Goal: Task Accomplishment & Management: Manage account settings

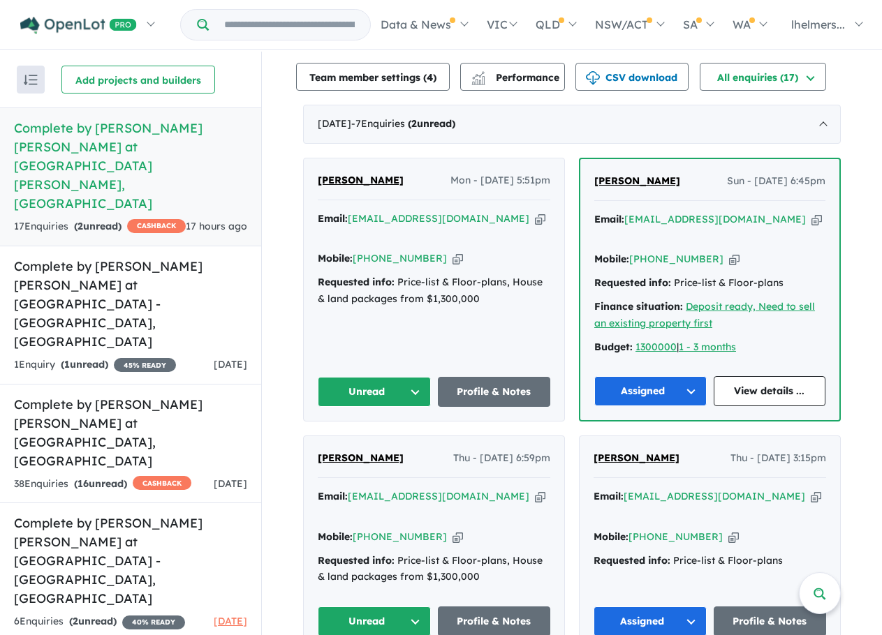
scroll to position [558, 0]
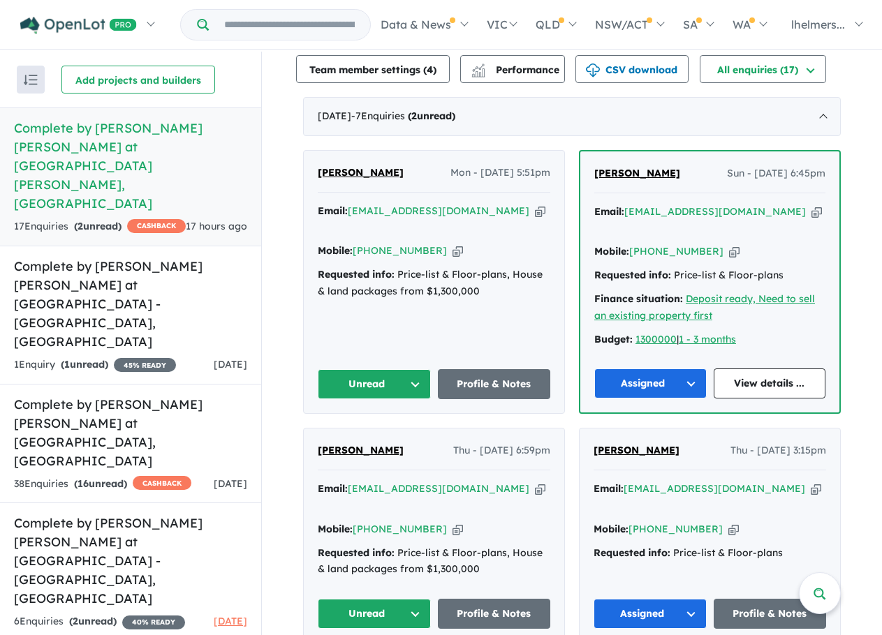
click at [383, 166] on span "[PERSON_NAME]" at bounding box center [361, 172] width 86 height 13
click at [124, 477] on strong "( 16 unread)" at bounding box center [100, 483] width 53 height 13
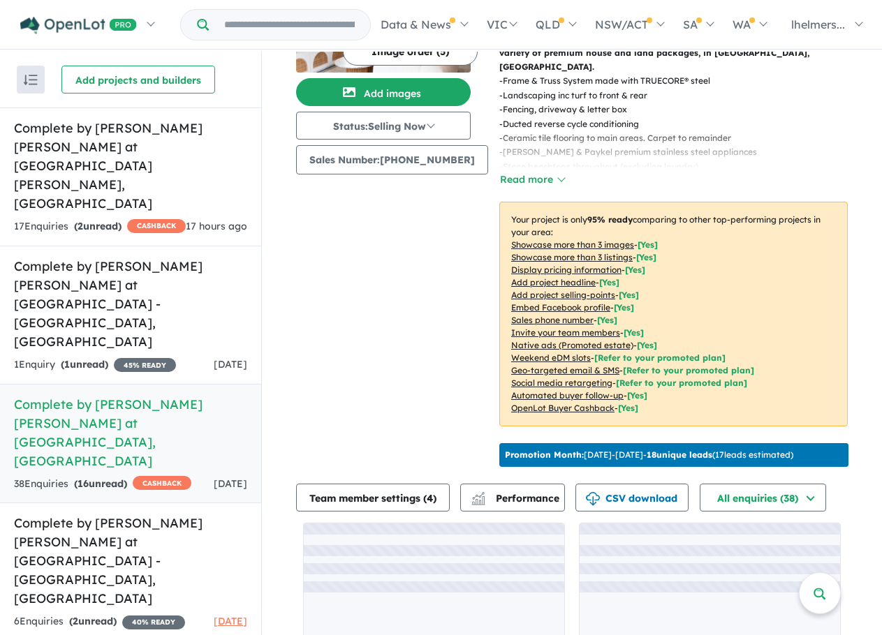
scroll to position [181, 0]
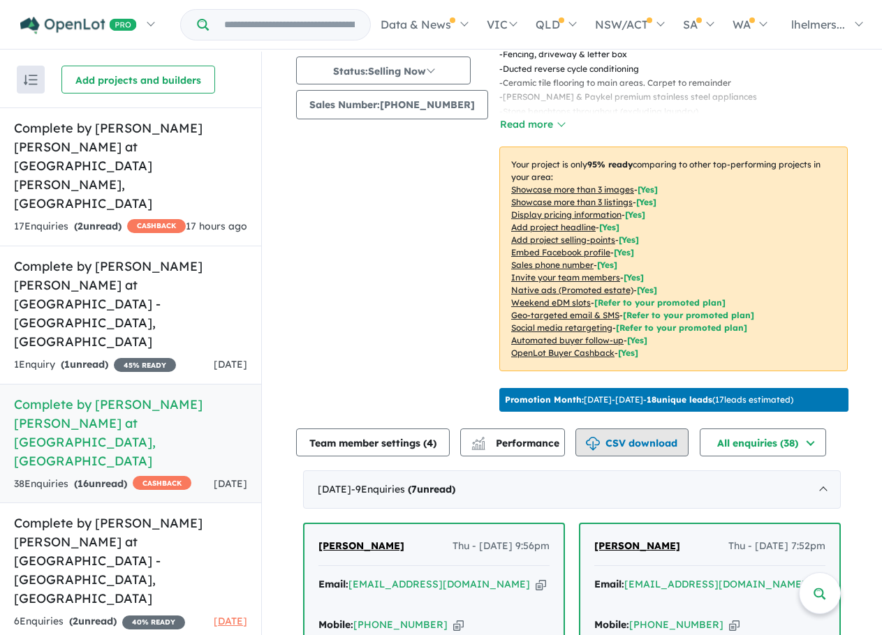
click at [630, 436] on button "CSV download" at bounding box center [631, 443] width 113 height 28
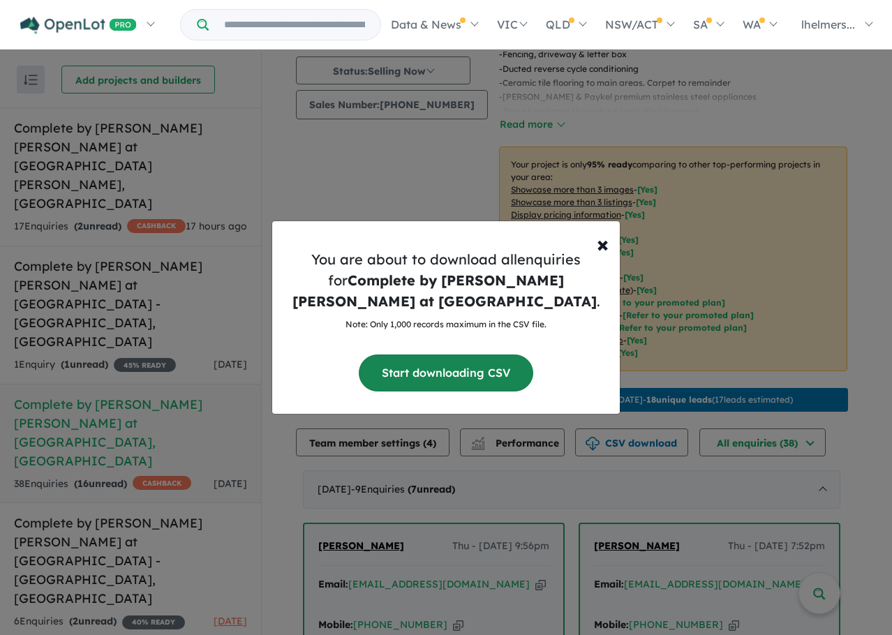
click at [408, 368] on button "Start downloading CSV" at bounding box center [446, 373] width 175 height 37
drag, startPoint x: 605, startPoint y: 246, endPoint x: 609, endPoint y: 170, distance: 76.2
click at [605, 246] on span "×" at bounding box center [603, 244] width 12 height 28
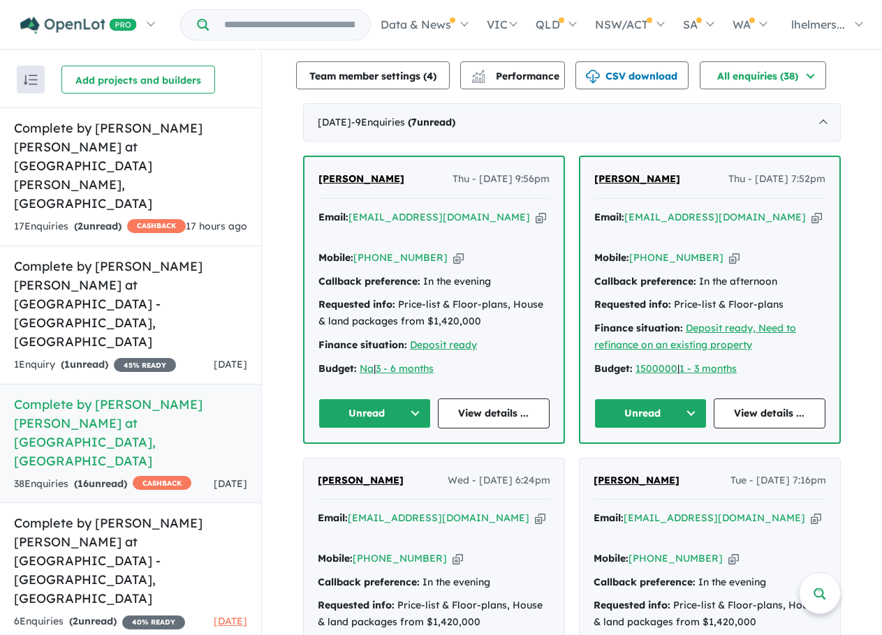
scroll to position [669, 0]
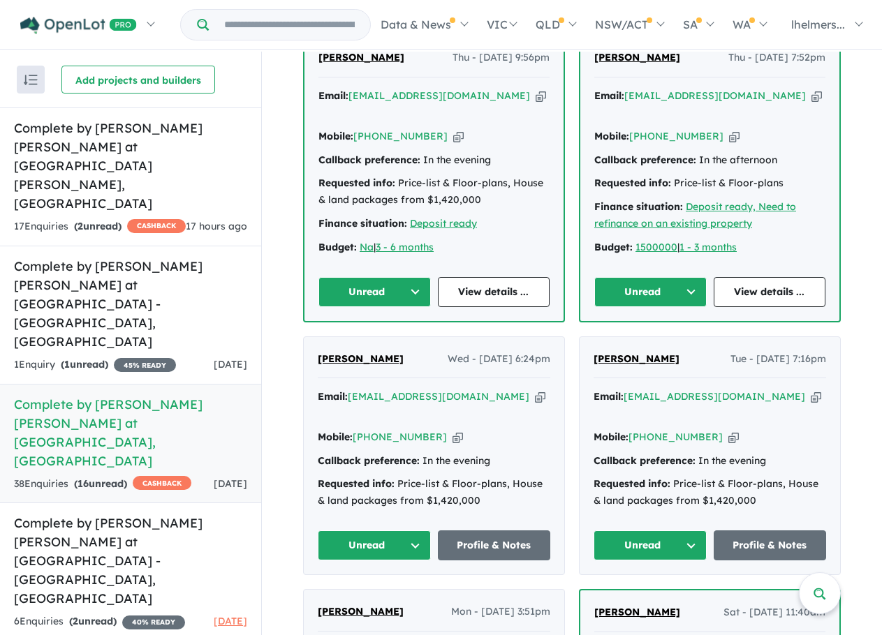
click at [397, 277] on button "Unread" at bounding box center [374, 292] width 112 height 30
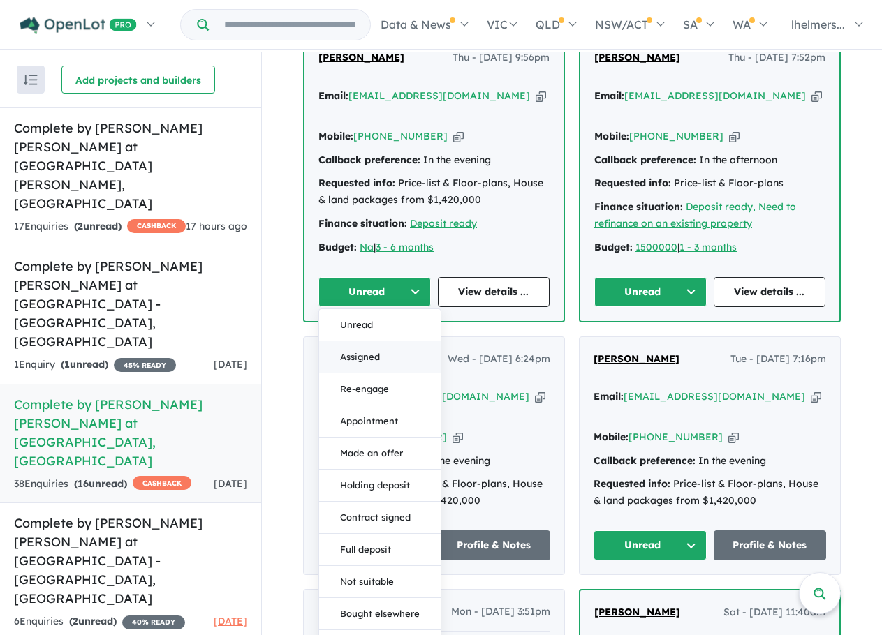
click at [396, 341] on button "Assigned" at bounding box center [379, 357] width 121 height 32
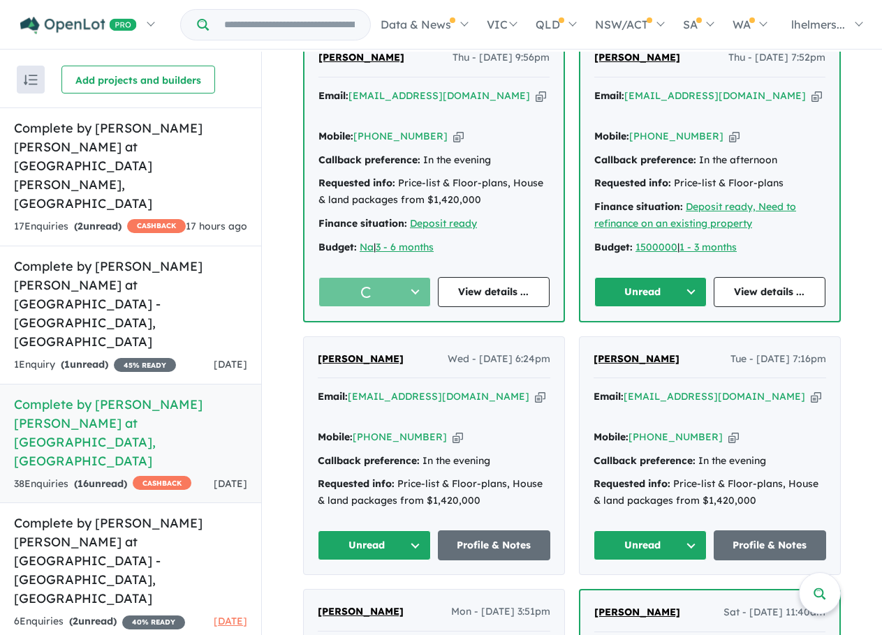
click at [656, 277] on button "Unread" at bounding box center [650, 292] width 112 height 30
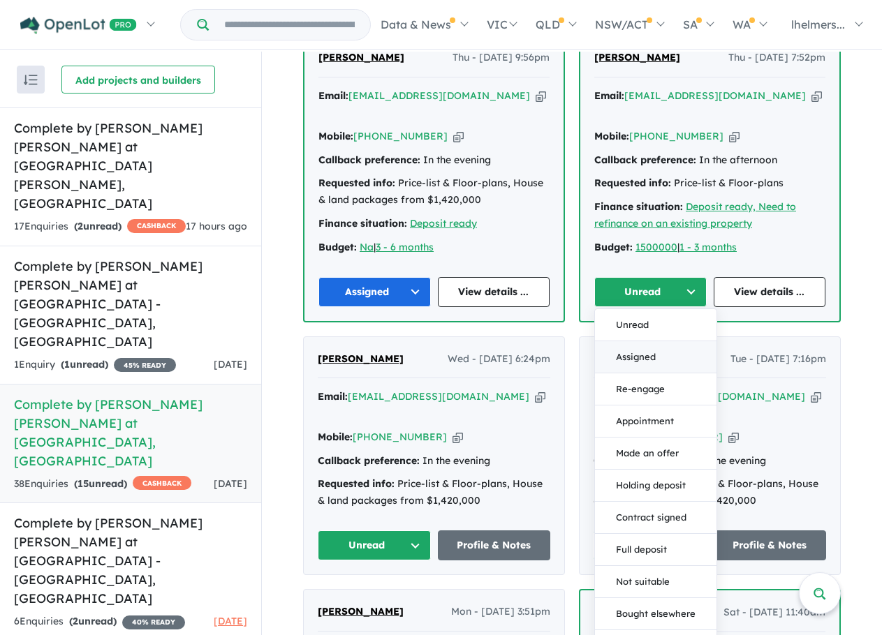
click at [662, 342] on button "Assigned" at bounding box center [655, 357] width 121 height 32
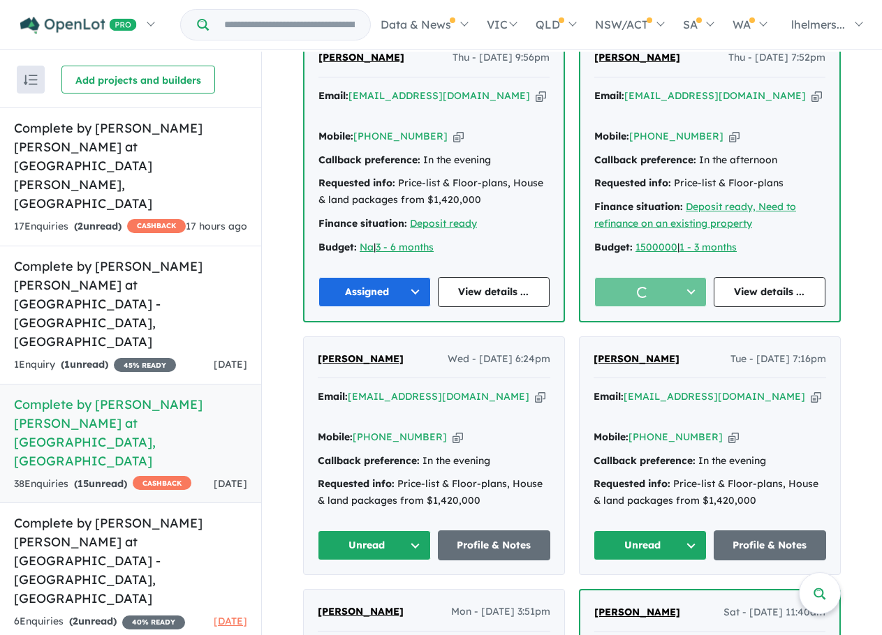
click at [399, 531] on button "Unread" at bounding box center [374, 546] width 113 height 30
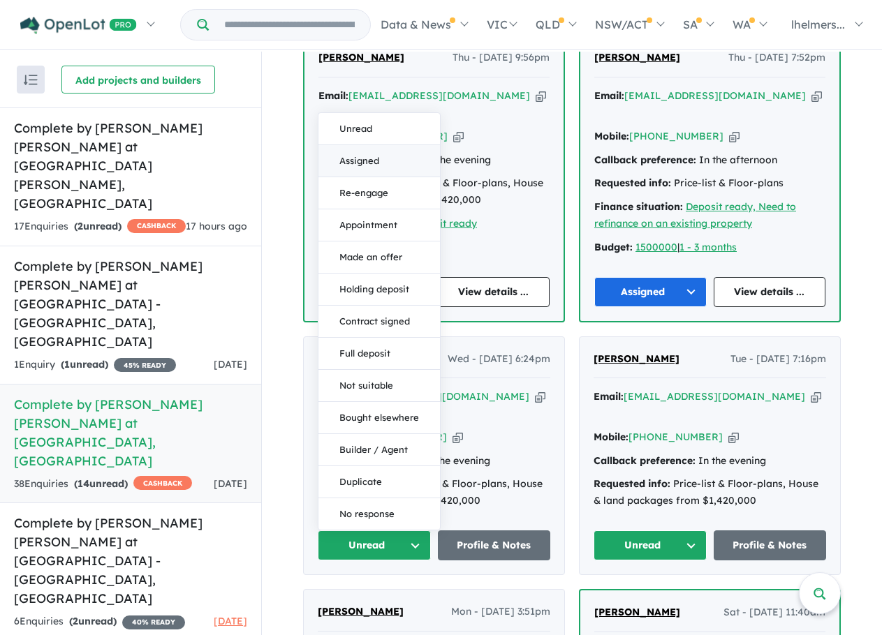
click at [390, 145] on button "Assigned" at bounding box center [378, 161] width 121 height 32
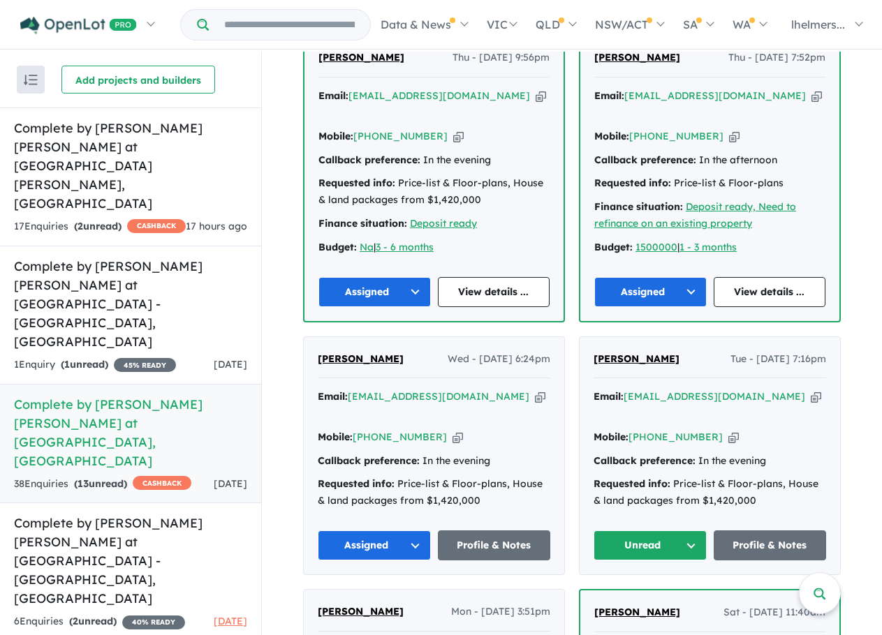
click at [657, 531] on button "Unread" at bounding box center [649, 546] width 113 height 30
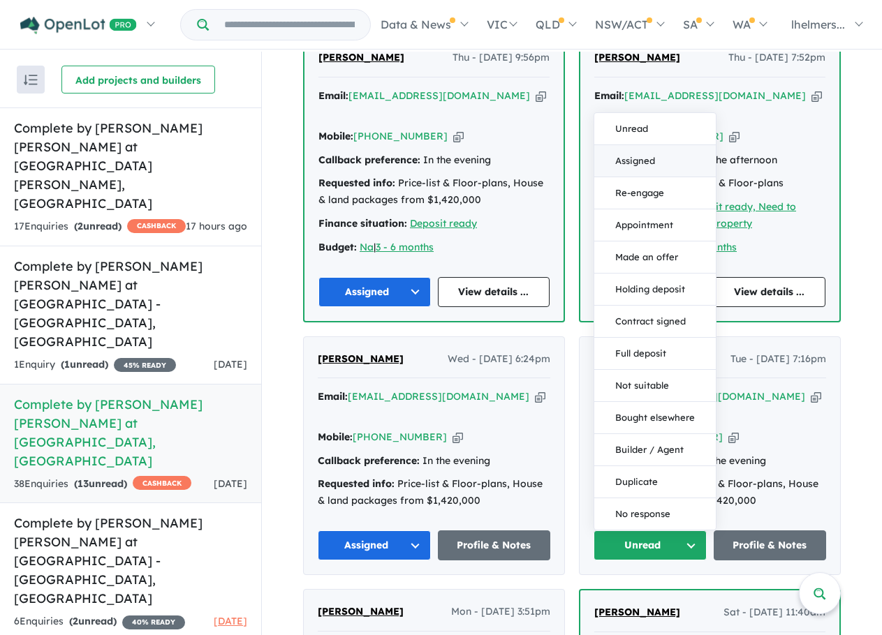
click at [657, 145] on button "Assigned" at bounding box center [654, 161] width 121 height 32
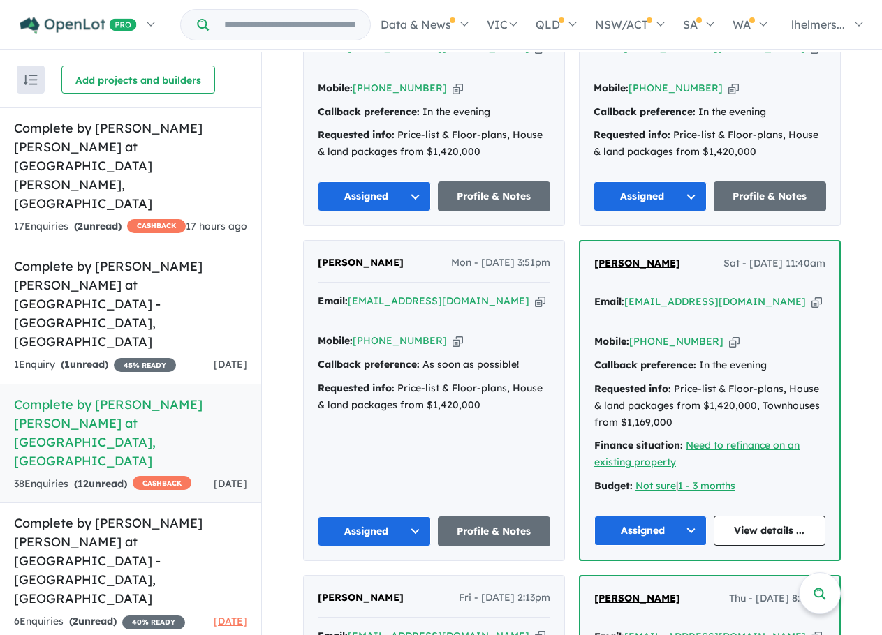
scroll to position [1437, 0]
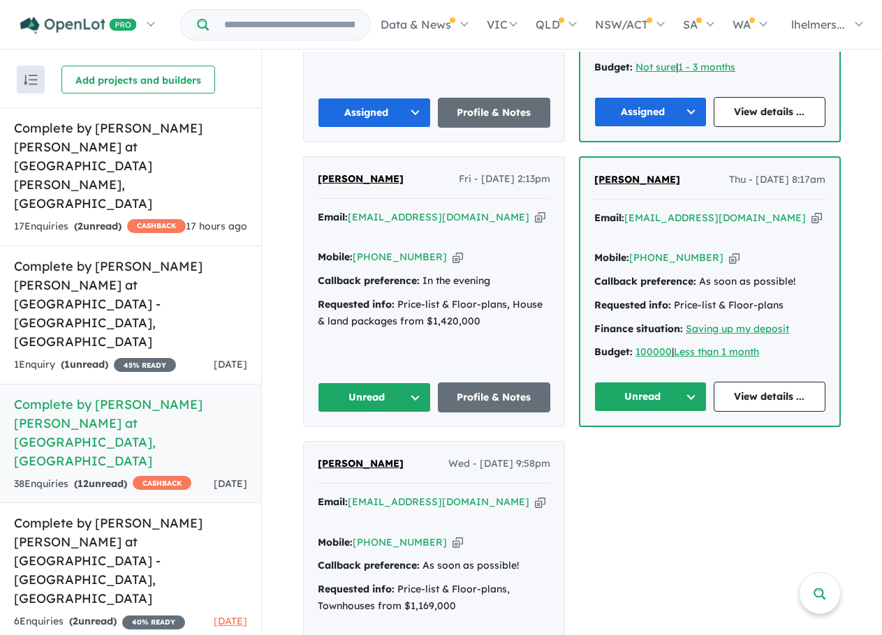
click at [384, 310] on div "[PERSON_NAME] - [DATE] 2:13pm Email: [EMAIL_ADDRESS][DOMAIN_NAME] Copied! Mobil…" at bounding box center [434, 291] width 260 height 269
click at [393, 383] on button "Unread" at bounding box center [374, 398] width 113 height 30
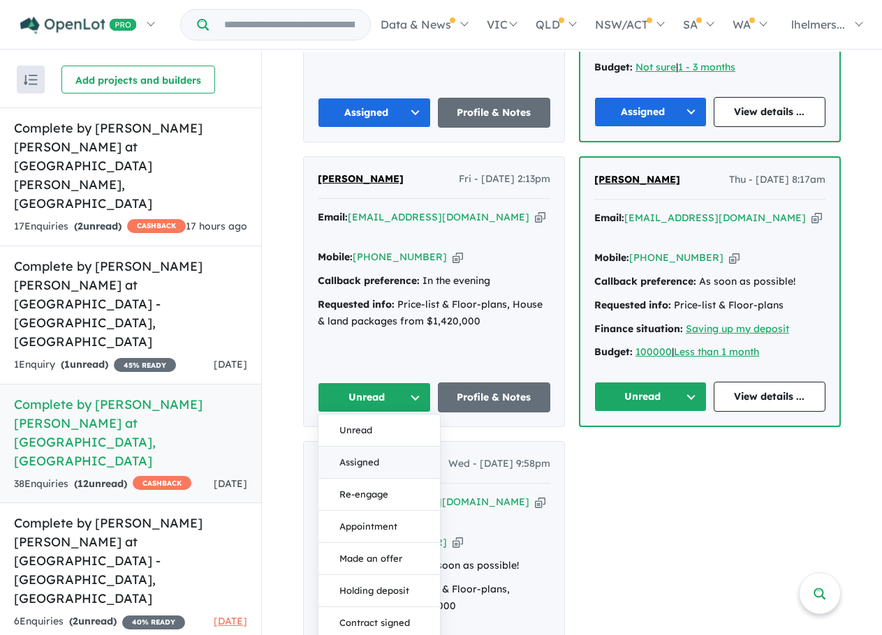
click at [382, 447] on button "Assigned" at bounding box center [378, 463] width 121 height 32
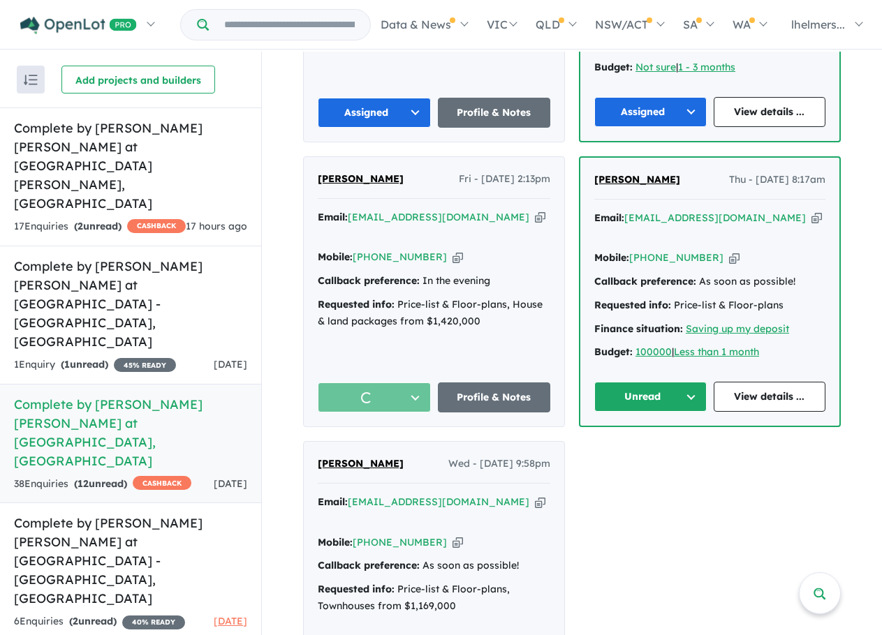
click at [653, 382] on button "Unread" at bounding box center [650, 397] width 112 height 30
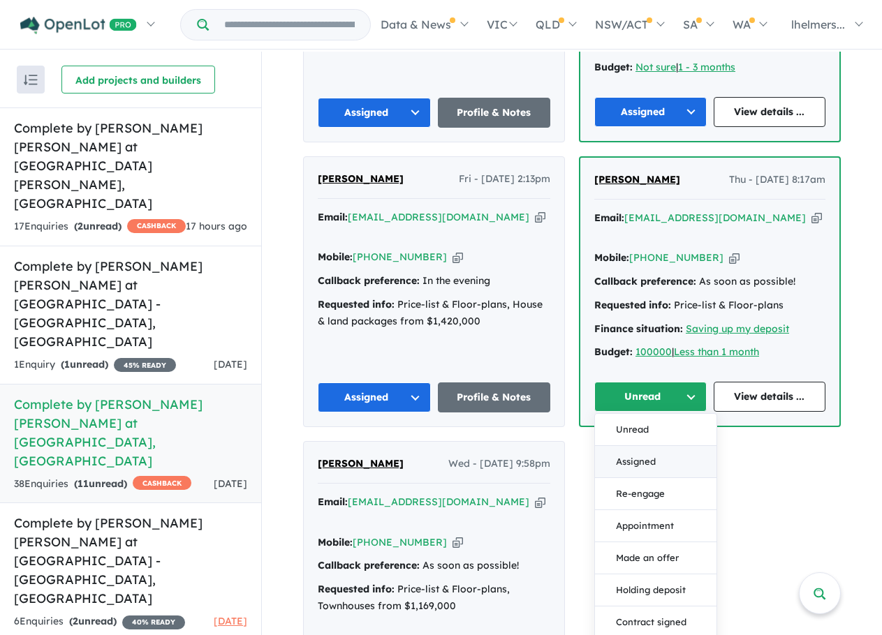
click at [637, 446] on button "Assigned" at bounding box center [655, 462] width 121 height 32
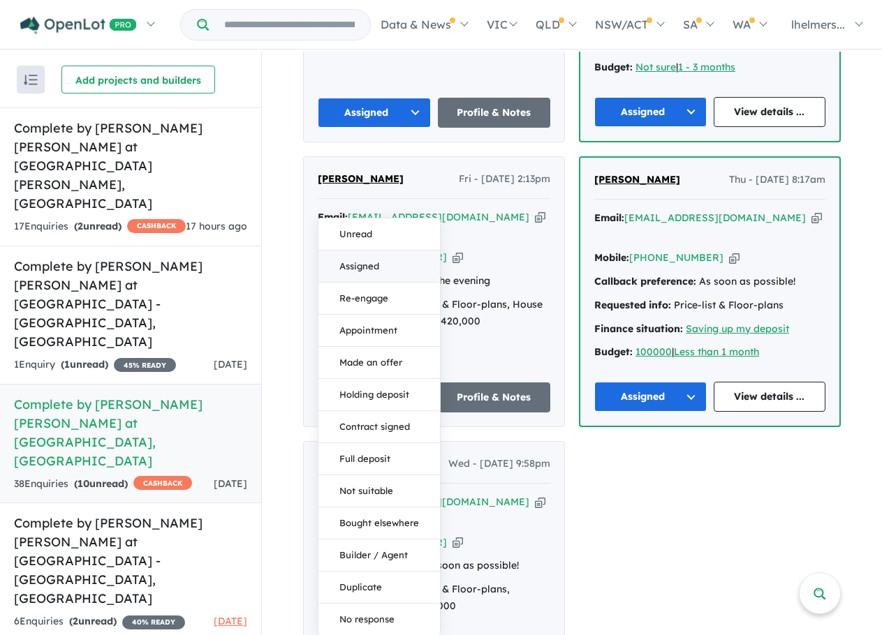
click at [377, 251] on button "Assigned" at bounding box center [378, 267] width 121 height 32
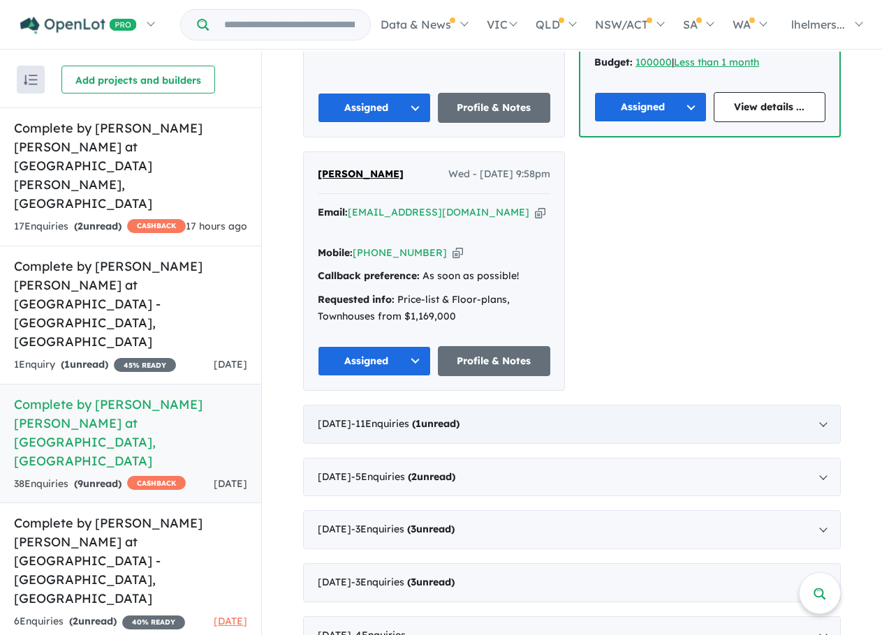
click at [537, 405] on div "[DATE] - 11 Enquir ies ( 1 unread)" at bounding box center [571, 424] width 537 height 39
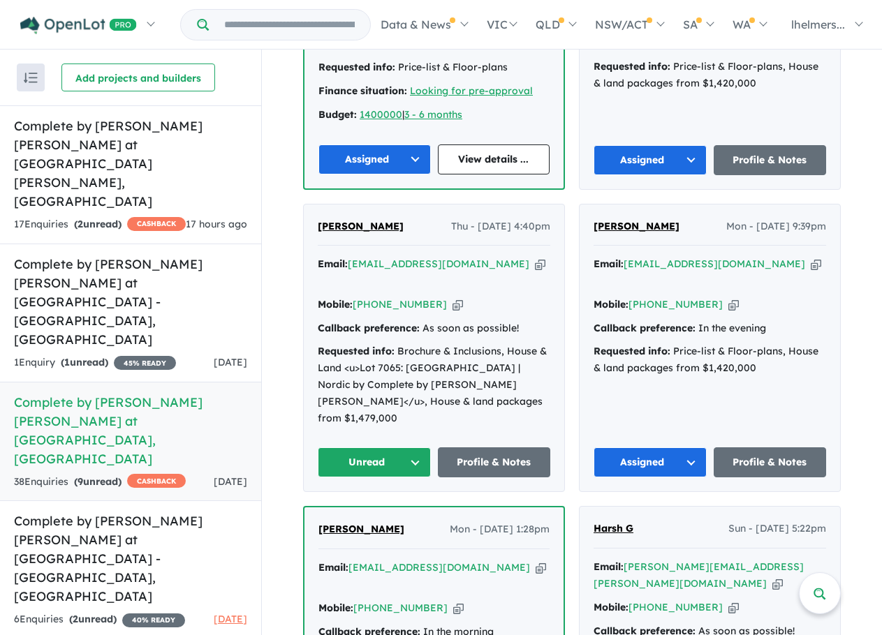
scroll to position [1015, 0]
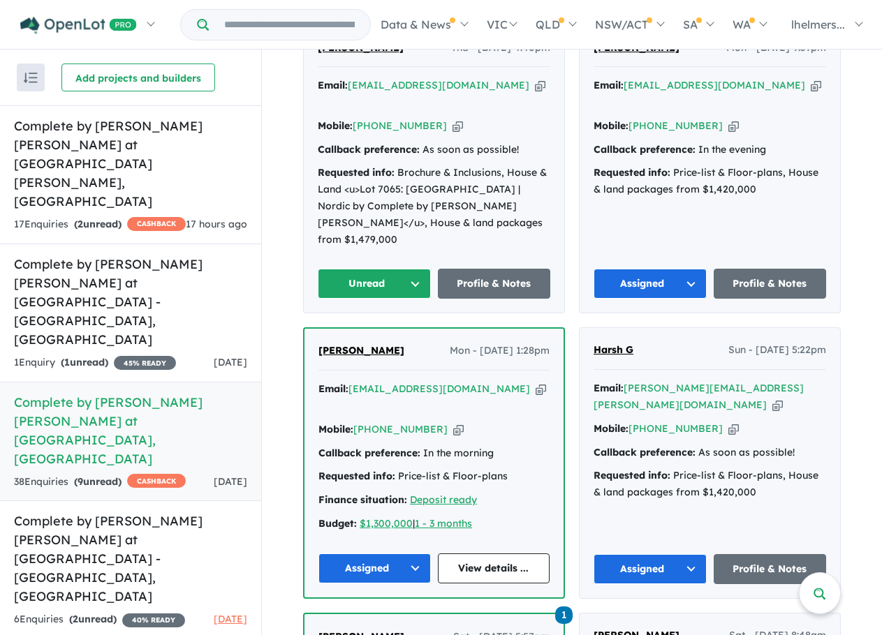
click at [389, 269] on button "Unread" at bounding box center [374, 284] width 113 height 30
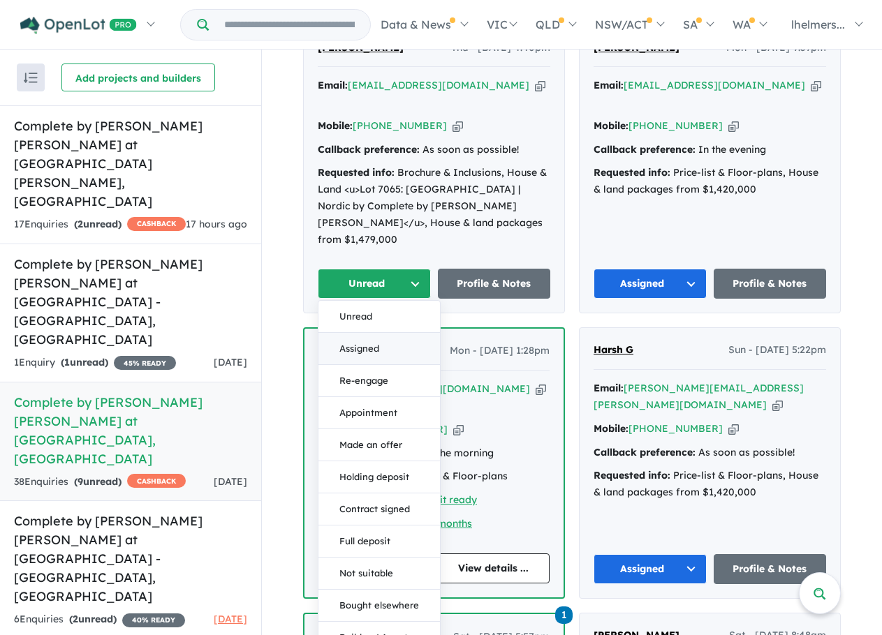
click at [387, 333] on button "Assigned" at bounding box center [378, 349] width 121 height 32
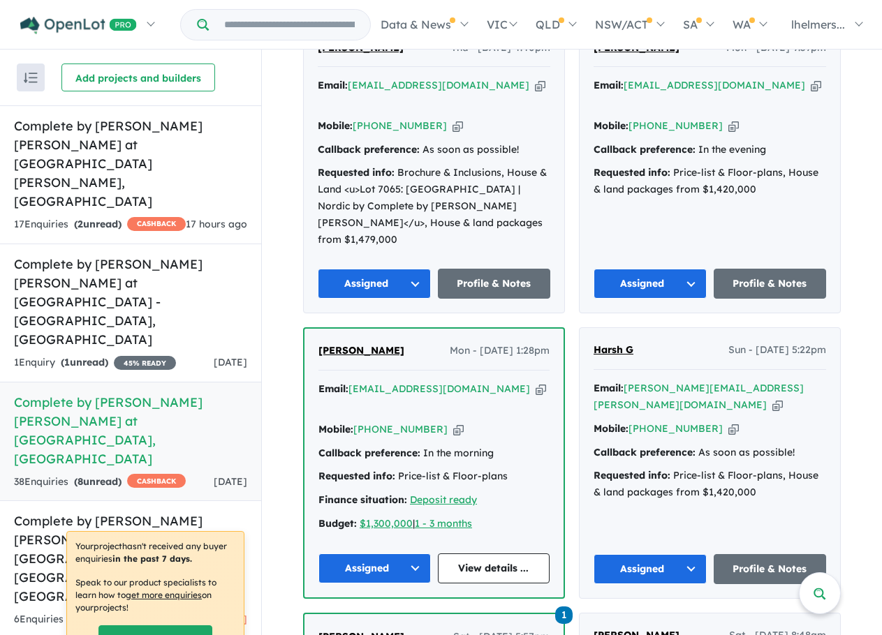
click at [852, 305] on div "View 12 projects in your account Complete by [PERSON_NAME] [PERSON_NAME] at [GE…" at bounding box center [572, 349] width 620 height 2628
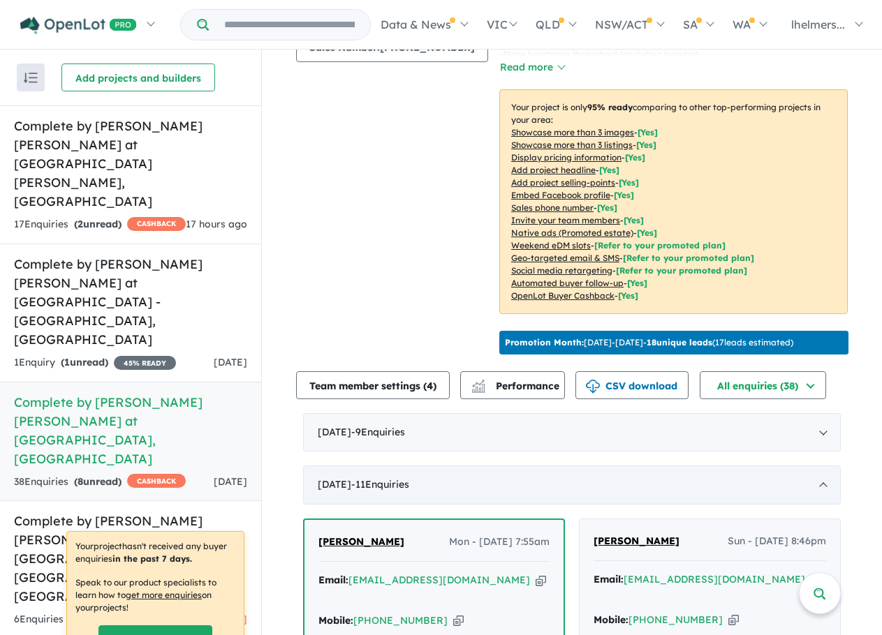
scroll to position [247, 0]
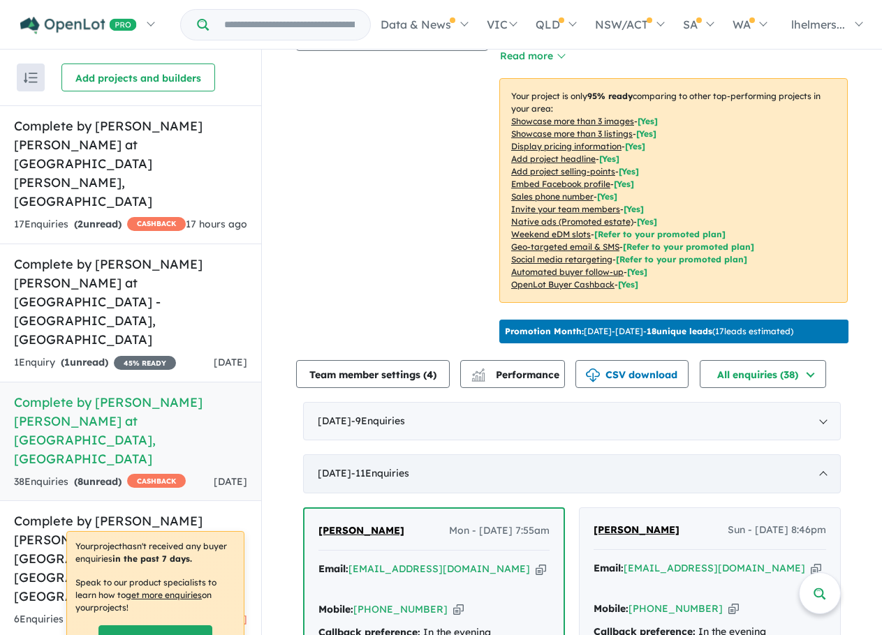
click at [718, 473] on div "[DATE] - 11 Enquir ies ( 0 unread)" at bounding box center [571, 473] width 537 height 39
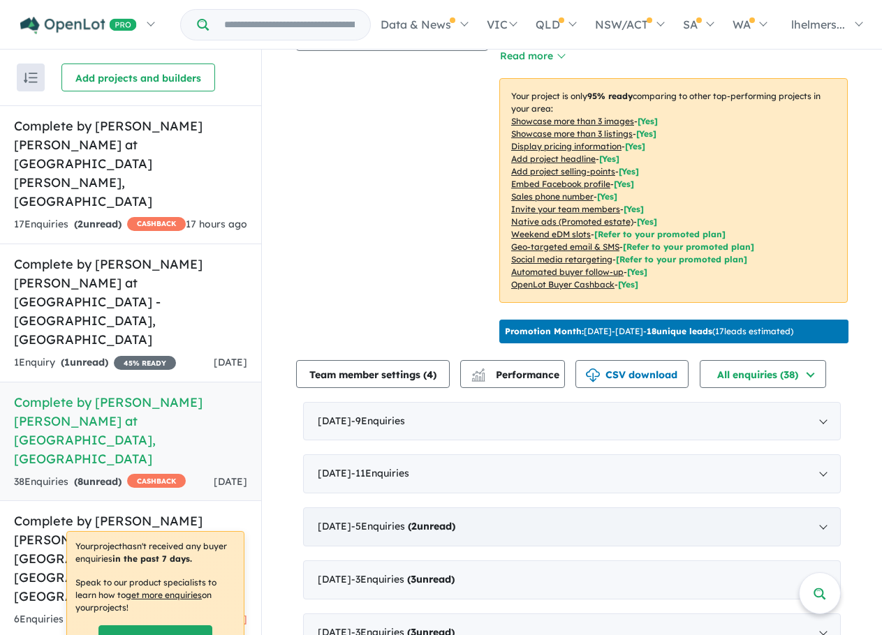
click at [570, 519] on div "[DATE] - 5 Enquir ies ( 2 unread)" at bounding box center [571, 526] width 537 height 39
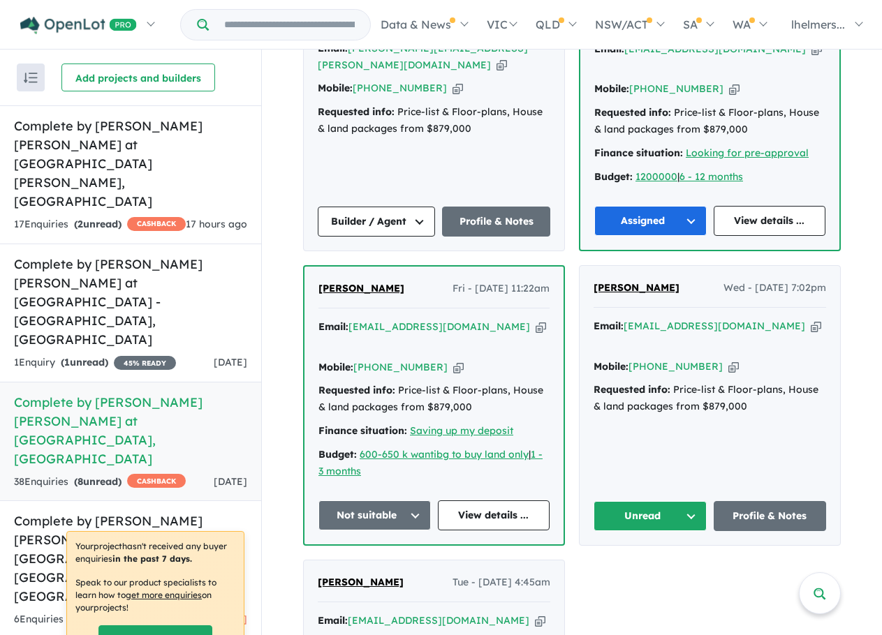
scroll to position [926, 0]
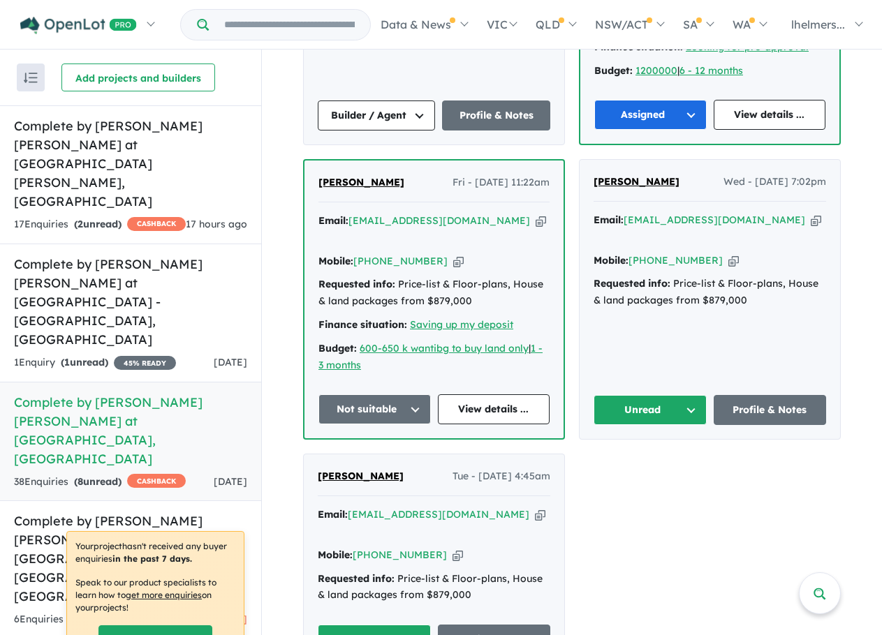
click at [653, 395] on button "Unread" at bounding box center [649, 410] width 113 height 30
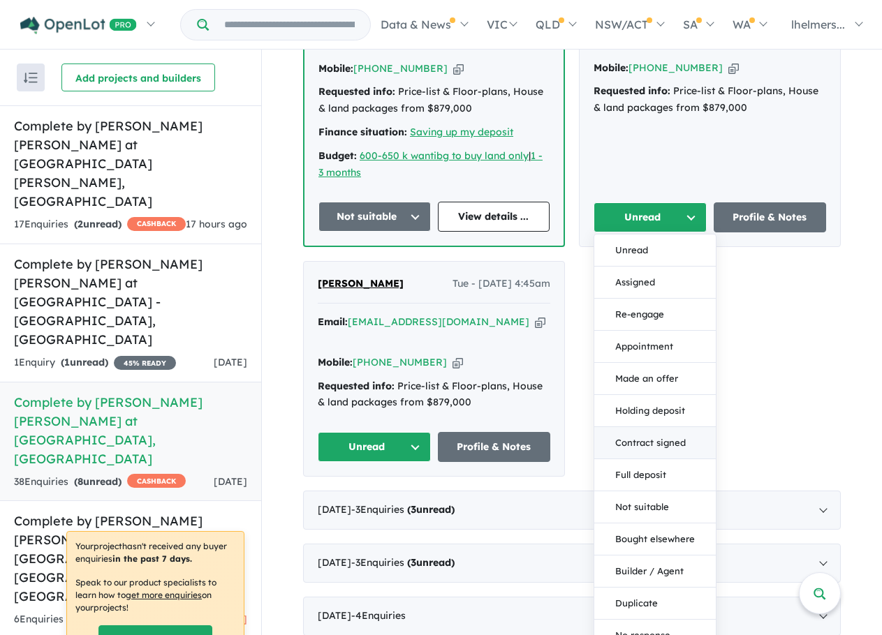
scroll to position [1136, 0]
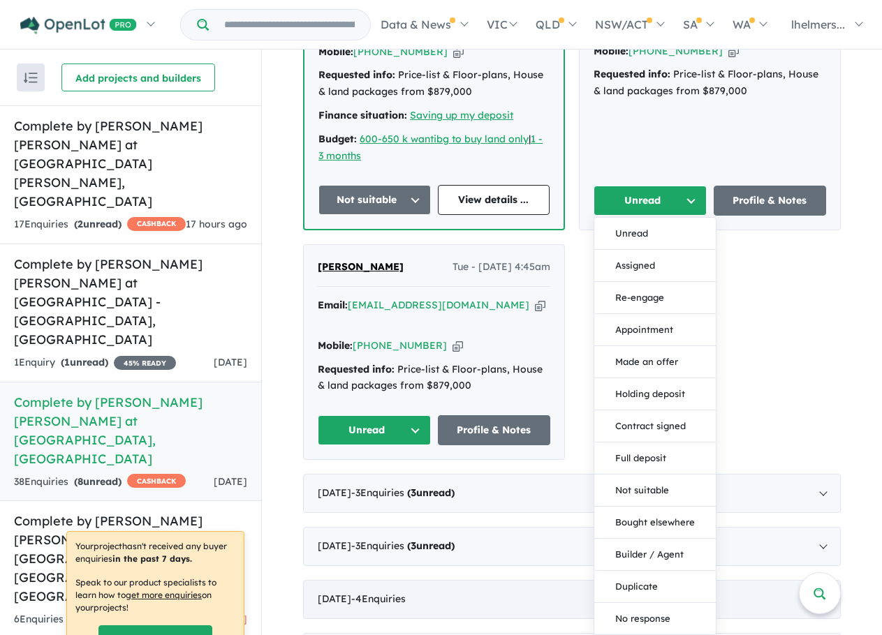
drag, startPoint x: 658, startPoint y: 595, endPoint x: 628, endPoint y: 568, distance: 41.0
click at [658, 603] on button "No response" at bounding box center [654, 618] width 121 height 31
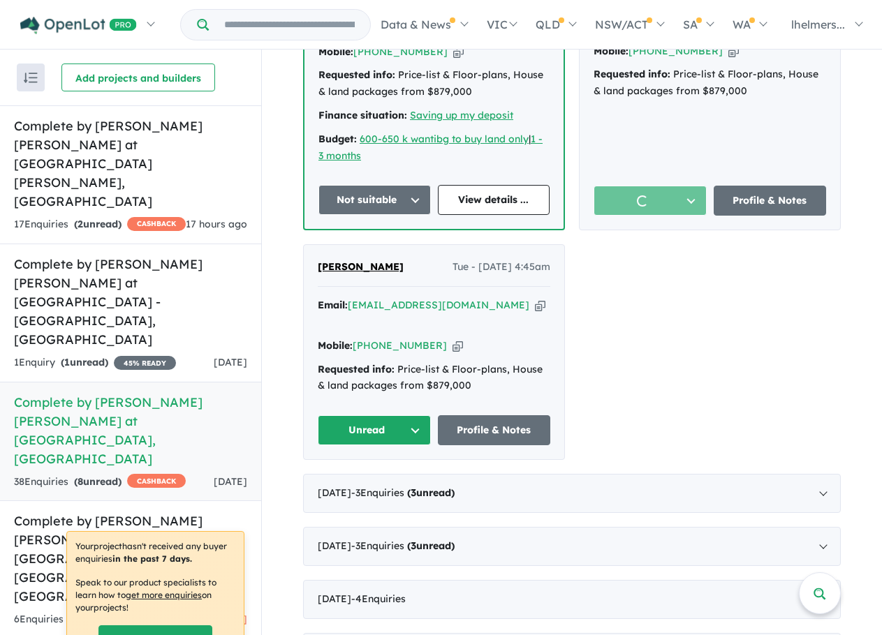
click at [383, 415] on button "Unread" at bounding box center [374, 430] width 113 height 30
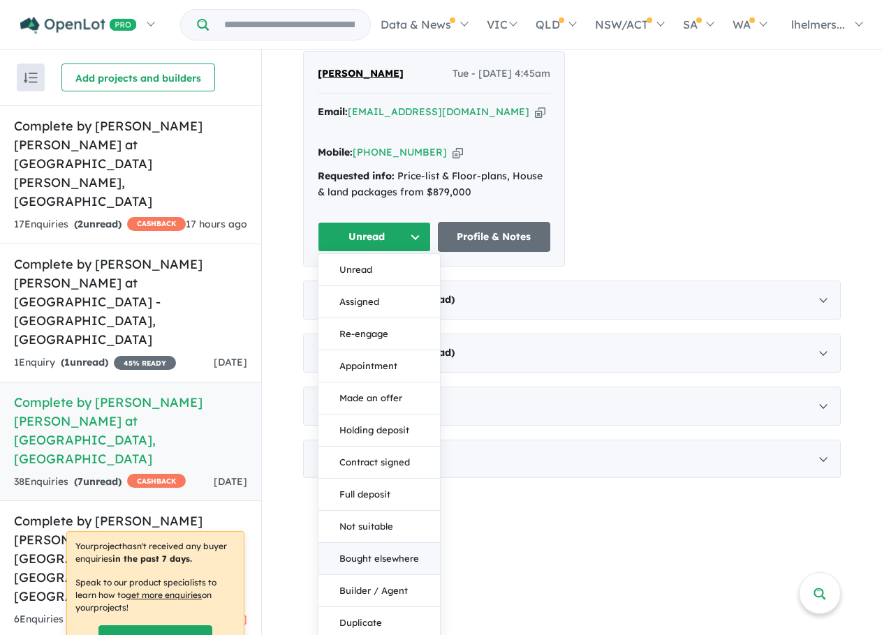
scroll to position [1330, 0]
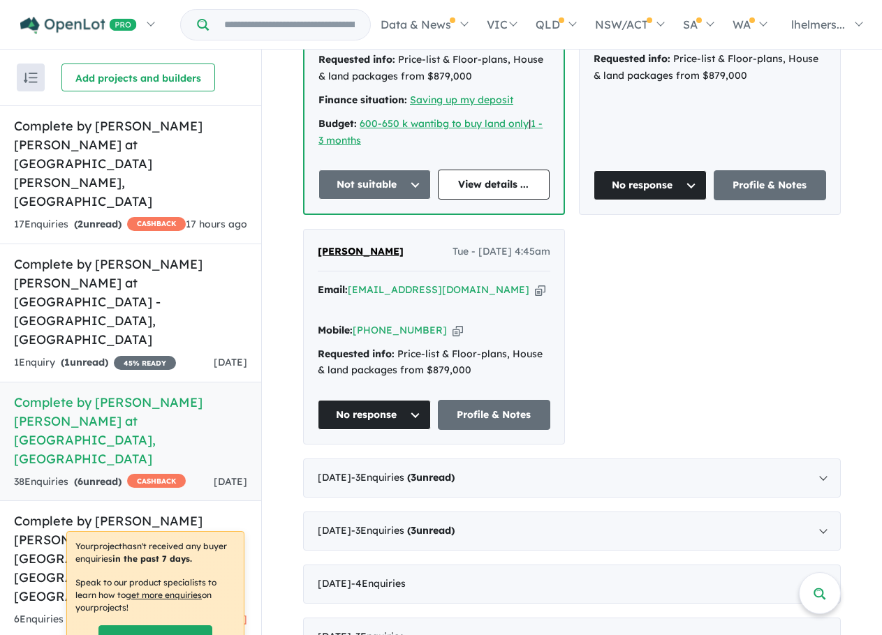
scroll to position [0, 0]
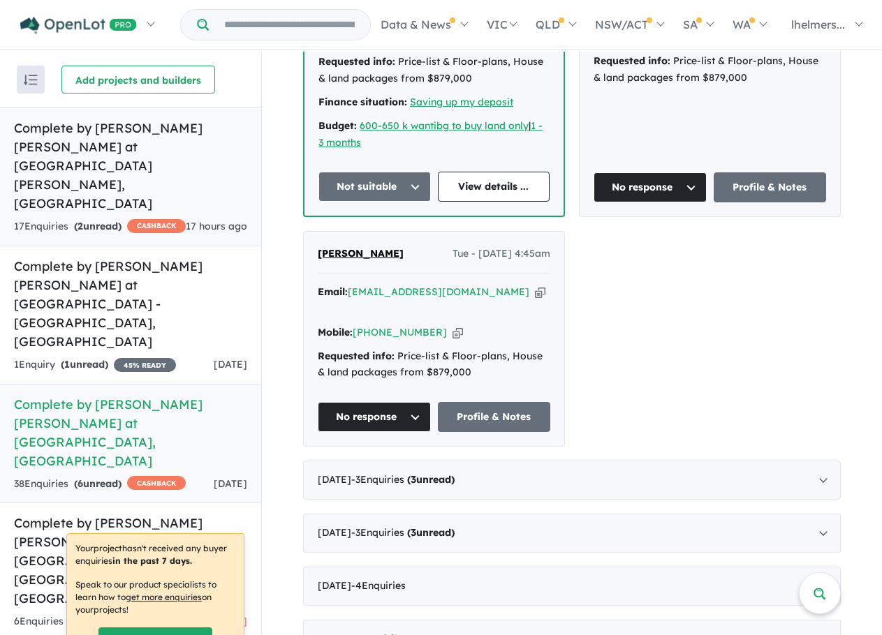
click at [121, 220] on strong "( 2 unread)" at bounding box center [97, 226] width 47 height 13
